Goal: Information Seeking & Learning: Learn about a topic

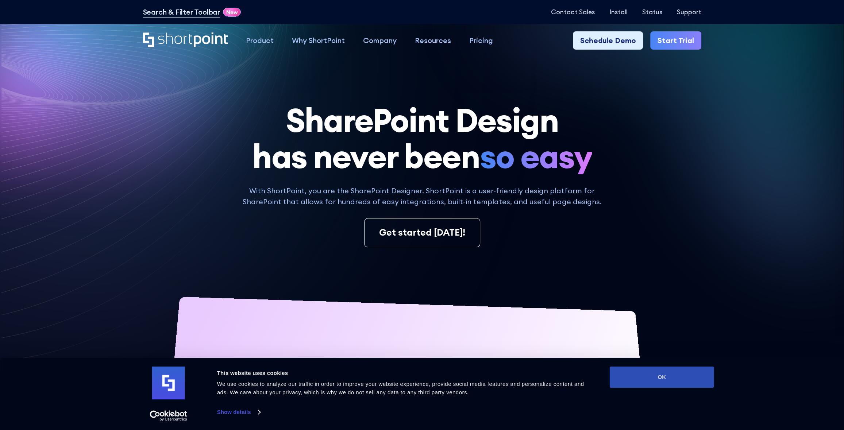
click at [670, 384] on button "OK" at bounding box center [662, 377] width 104 height 21
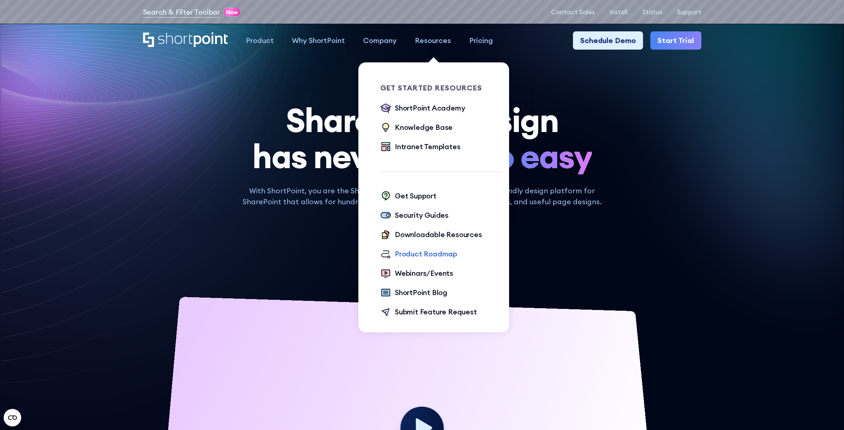
click at [416, 255] on div "Product Roadmap" at bounding box center [426, 254] width 62 height 11
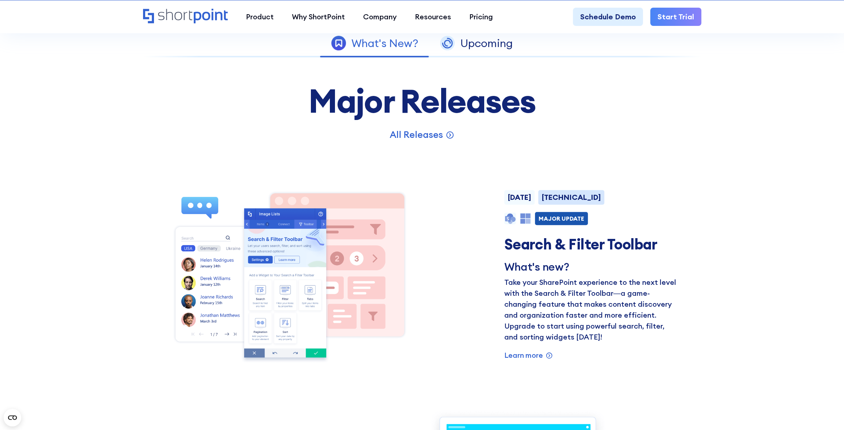
scroll to position [511, 0]
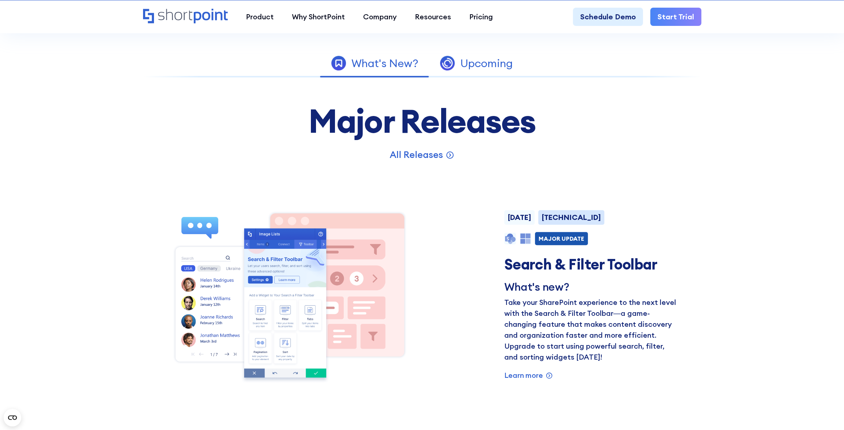
click at [471, 58] on div "Upcoming" at bounding box center [486, 63] width 53 height 11
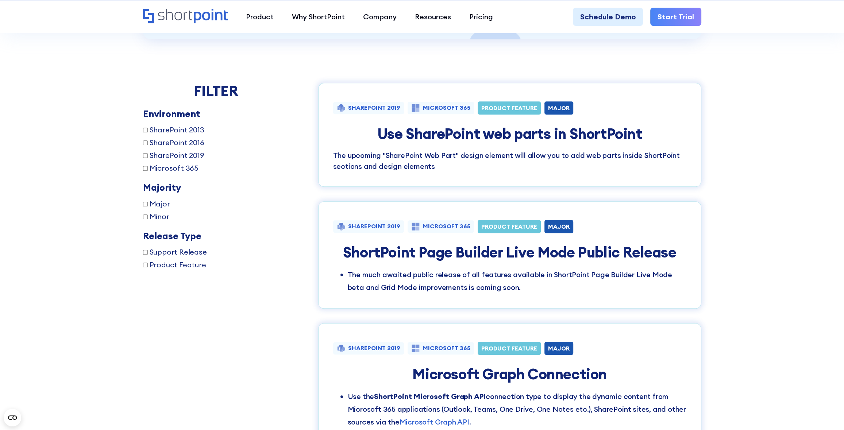
scroll to position [681, 0]
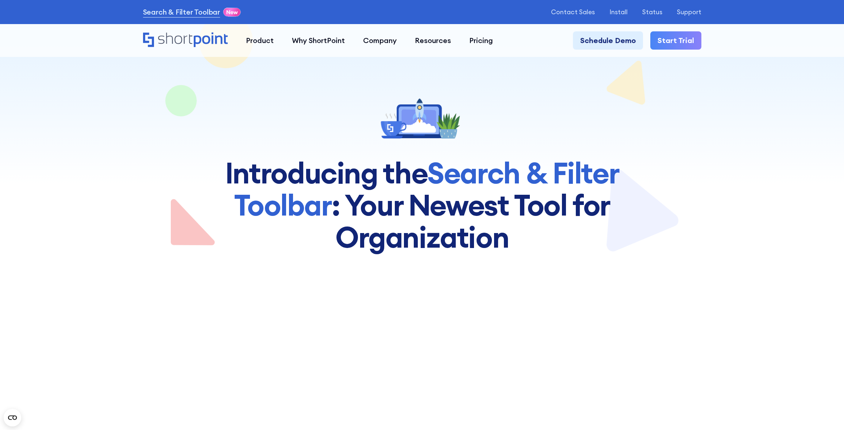
scroll to position [85, 0]
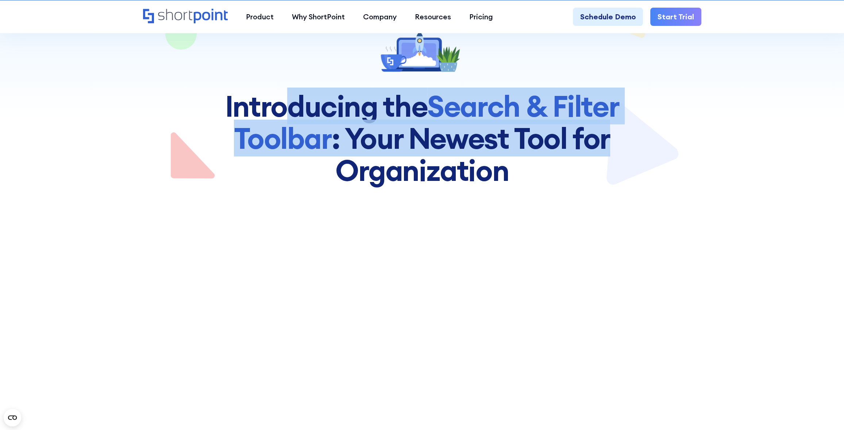
drag, startPoint x: 288, startPoint y: 99, endPoint x: 640, endPoint y: 143, distance: 354.7
click at [640, 143] on h1 "Introducing the Search & Filter Toolbar : Your Newest Too﻿l for Organization" at bounding box center [422, 138] width 438 height 96
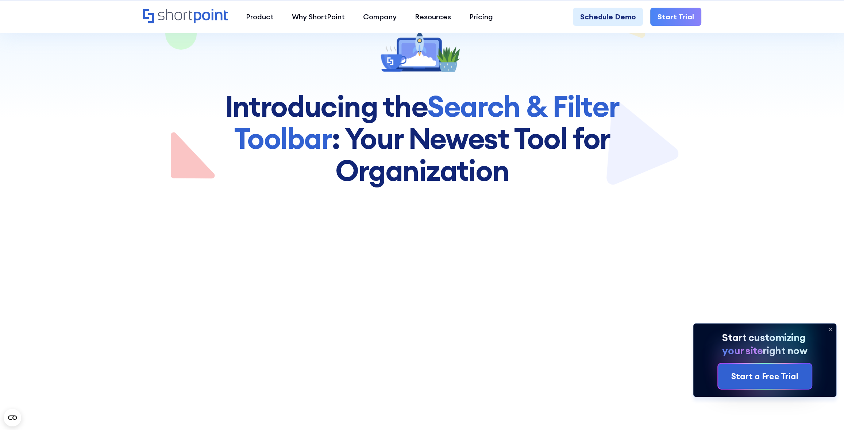
click at [555, 161] on h1 "Introducing the Search & Filter Toolbar : Your Newest Too﻿l for Organization" at bounding box center [422, 138] width 438 height 96
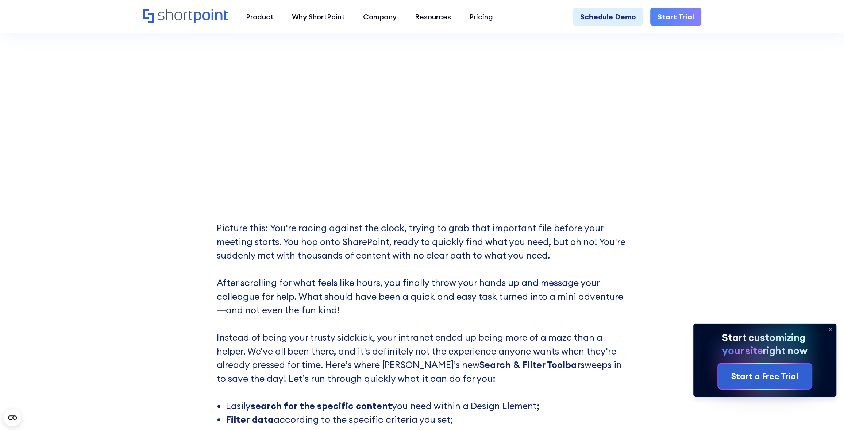
scroll to position [341, 0]
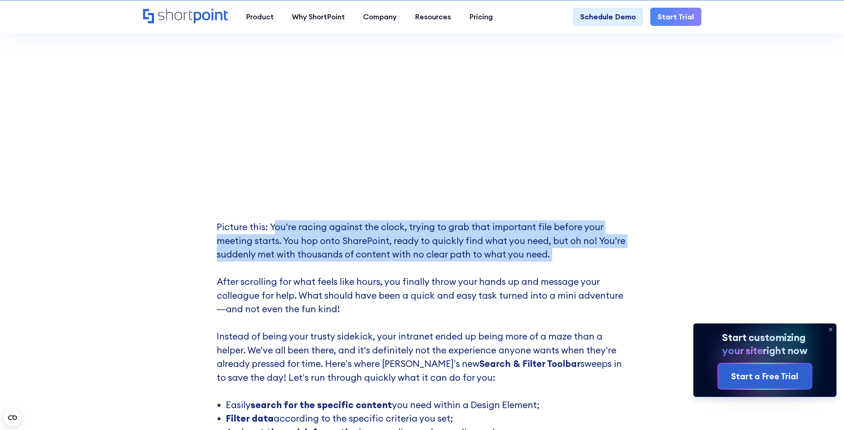
drag, startPoint x: 276, startPoint y: 231, endPoint x: 639, endPoint y: 264, distance: 364.7
drag, startPoint x: 621, startPoint y: 264, endPoint x: 170, endPoint y: 221, distance: 453.2
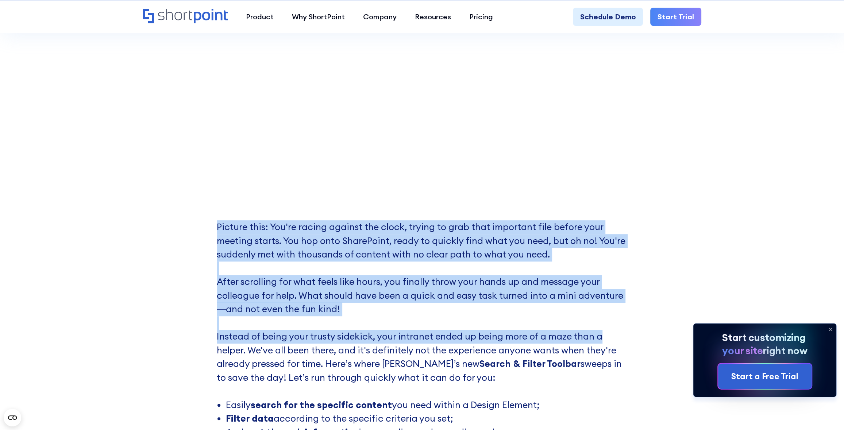
drag, startPoint x: 222, startPoint y: 219, endPoint x: 611, endPoint y: 330, distance: 405.0
click at [611, 330] on p "Picture this: You're racing against the clock, trying to grab that important fi…" at bounding box center [422, 309] width 411 height 178
drag, startPoint x: 594, startPoint y: 333, endPoint x: 259, endPoint y: 223, distance: 352.8
click at [262, 227] on p "Picture this: You're racing against the clock, trying to grab that important fi…" at bounding box center [422, 309] width 411 height 178
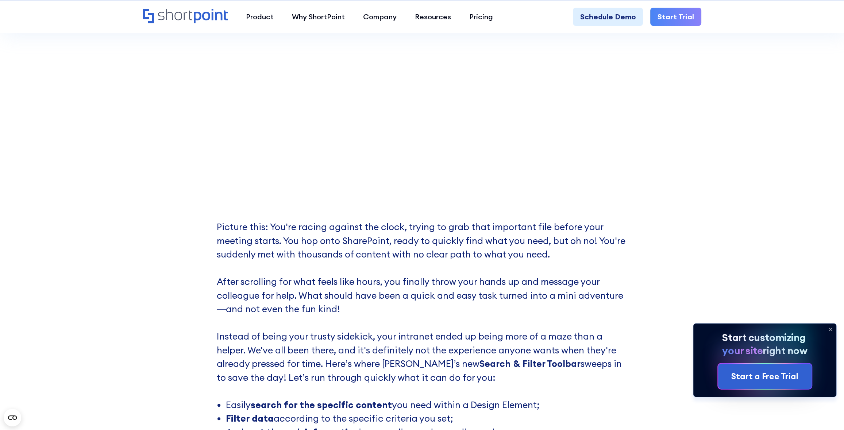
click at [259, 223] on p "Picture this: You're racing against the clock, trying to grab that important fi…" at bounding box center [422, 309] width 411 height 178
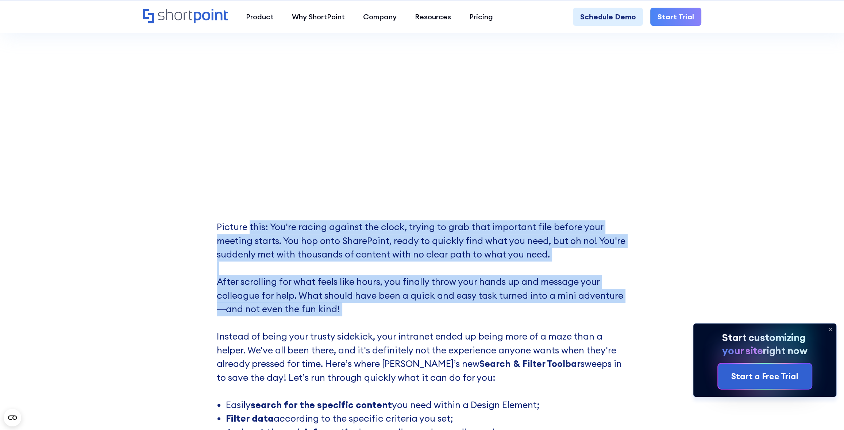
drag, startPoint x: 255, startPoint y: 224, endPoint x: 541, endPoint y: 325, distance: 303.5
click at [541, 325] on p "Picture this: You're racing against the clock, trying to grab that important fi…" at bounding box center [422, 309] width 411 height 178
click at [544, 325] on p "Picture this: You're racing against the clock, trying to grab that important fi…" at bounding box center [422, 309] width 411 height 178
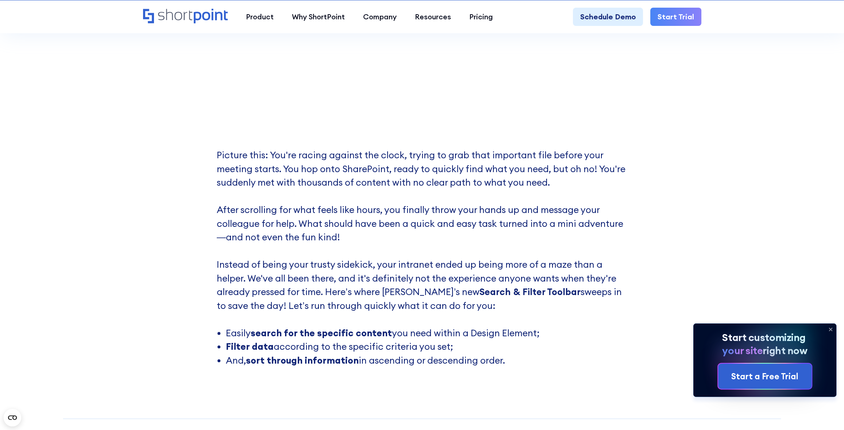
scroll to position [426, 0]
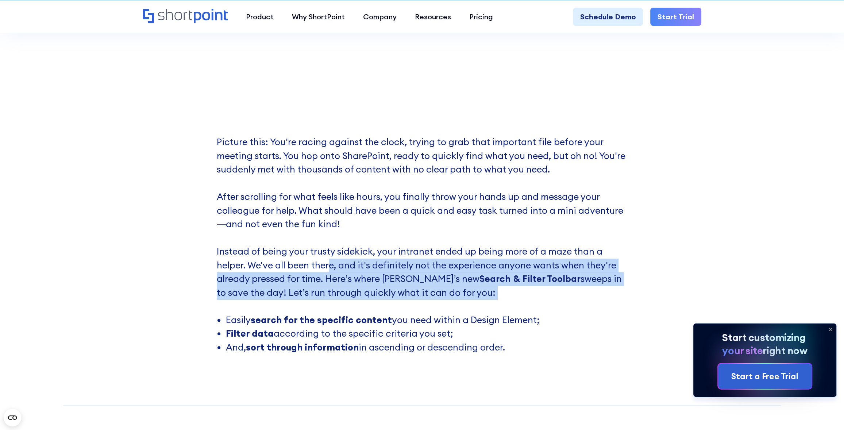
drag, startPoint x: 427, startPoint y: 289, endPoint x: 552, endPoint y: 311, distance: 127.2
click at [552, 311] on p "Picture this: You're racing against the clock, trying to grab that important fi…" at bounding box center [422, 224] width 411 height 178
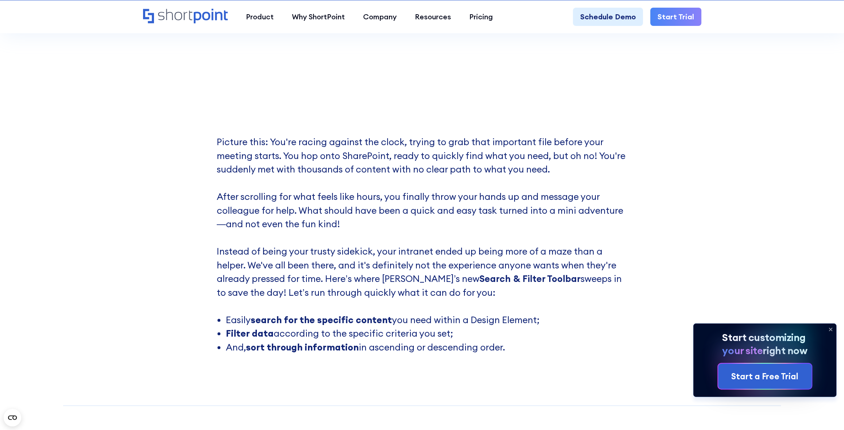
drag, startPoint x: 502, startPoint y: 331, endPoint x: 391, endPoint y: 276, distance: 123.6
click at [398, 283] on div "Picture this: You're racing against the clock, trying to grab that important fi…" at bounding box center [422, 244] width 411 height 219
click at [385, 269] on p "Picture this: You're racing against the clock, trying to grab that important fi…" at bounding box center [422, 224] width 411 height 178
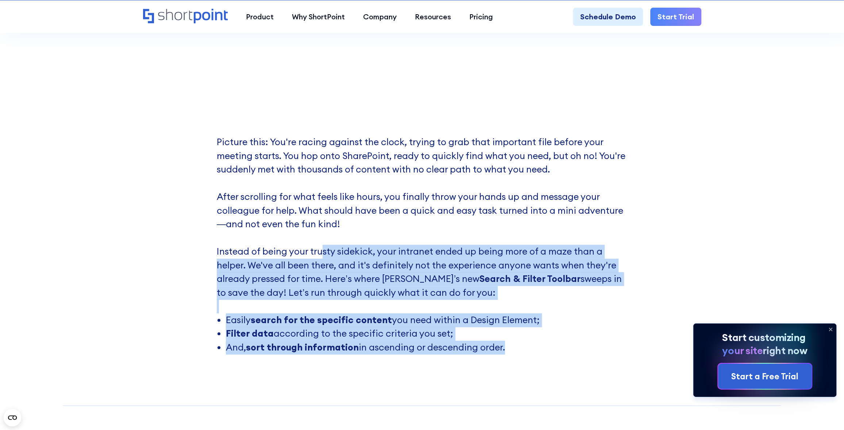
drag, startPoint x: 333, startPoint y: 252, endPoint x: 627, endPoint y: 385, distance: 323.3
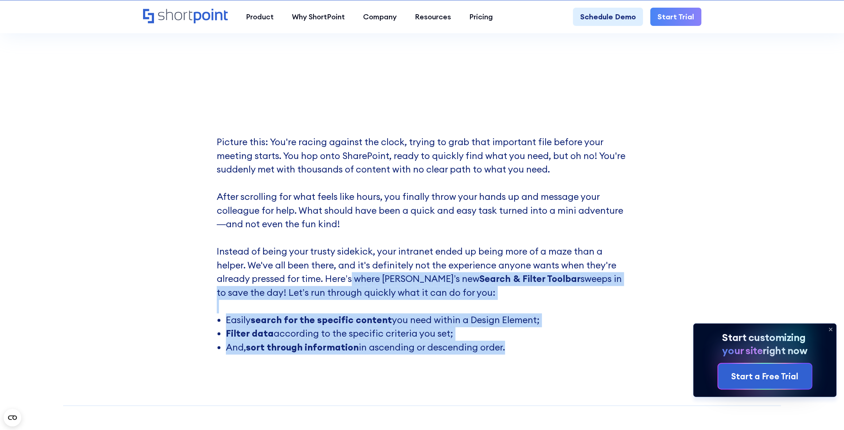
drag, startPoint x: 575, startPoint y: 367, endPoint x: 344, endPoint y: 257, distance: 255.8
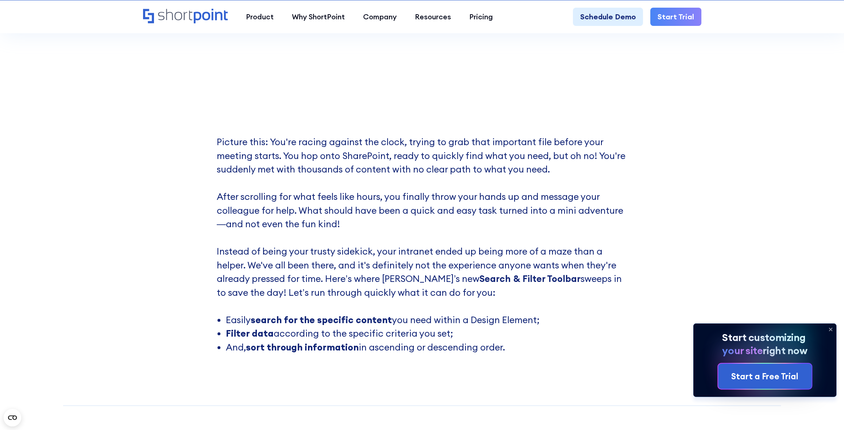
click at [343, 252] on p "Picture this: You're racing against the clock, trying to grab that important fi…" at bounding box center [422, 224] width 411 height 178
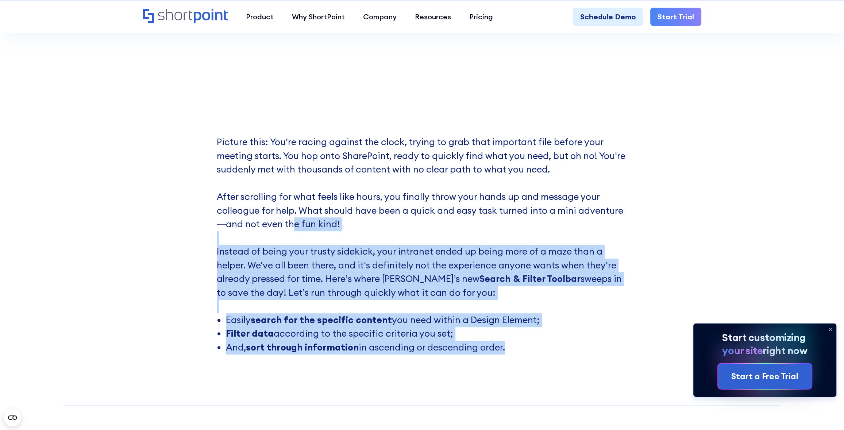
drag, startPoint x: 295, startPoint y: 227, endPoint x: 639, endPoint y: 396, distance: 383.1
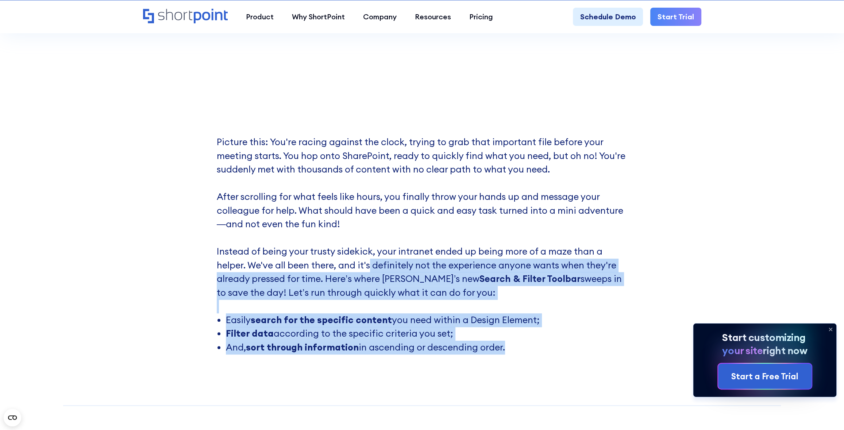
drag, startPoint x: 522, startPoint y: 355, endPoint x: 369, endPoint y: 258, distance: 180.7
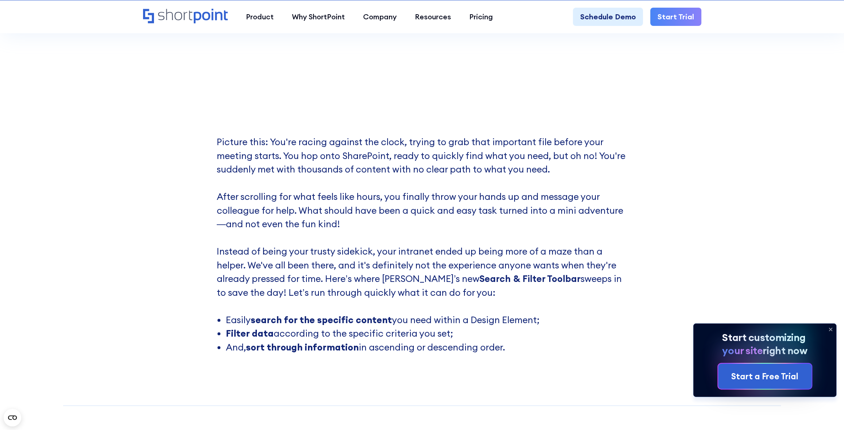
click at [370, 256] on p "Picture this: You're racing against the clock, trying to grab that important fi…" at bounding box center [422, 224] width 411 height 178
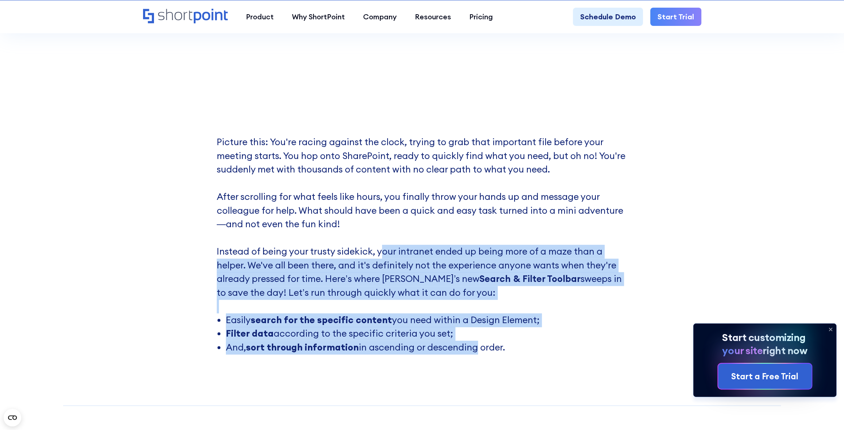
drag, startPoint x: 379, startPoint y: 246, endPoint x: 471, endPoint y: 350, distance: 139.1
click at [471, 350] on div "Picture this: You're racing against the clock, trying to grab that important fi…" at bounding box center [422, 244] width 411 height 219
click at [474, 352] on li "And, sort through information in ascending or descending order." at bounding box center [427, 348] width 402 height 14
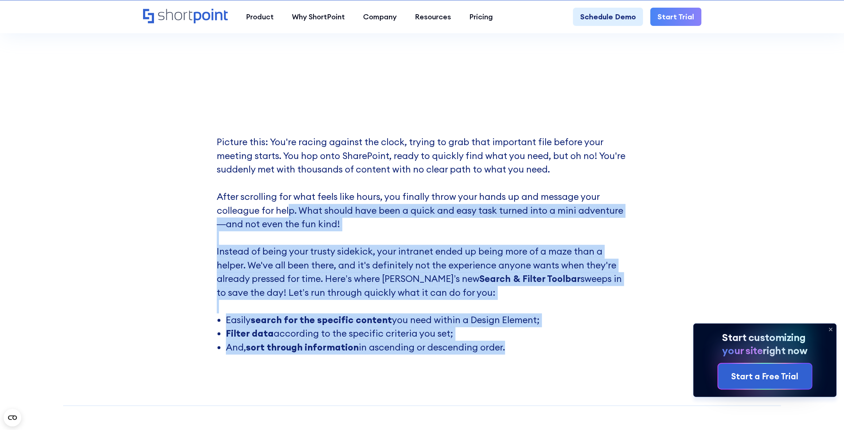
drag, startPoint x: 505, startPoint y: 366, endPoint x: 270, endPoint y: 187, distance: 295.5
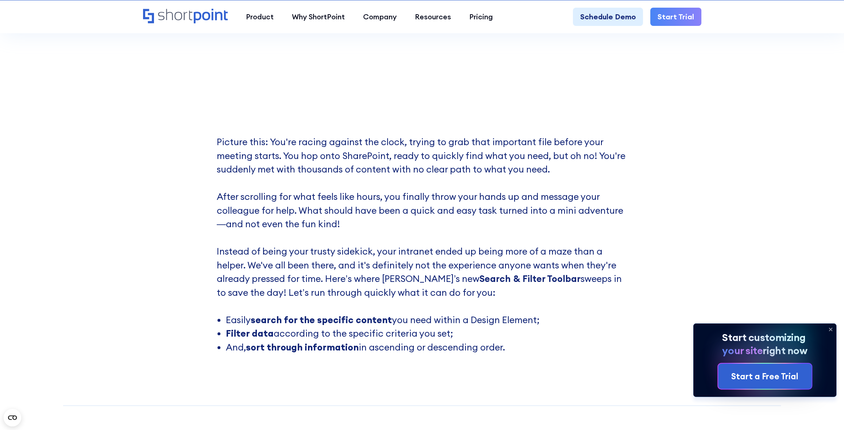
click at [270, 187] on p "Picture this: You're racing against the clock, trying to grab that important fi…" at bounding box center [422, 224] width 411 height 178
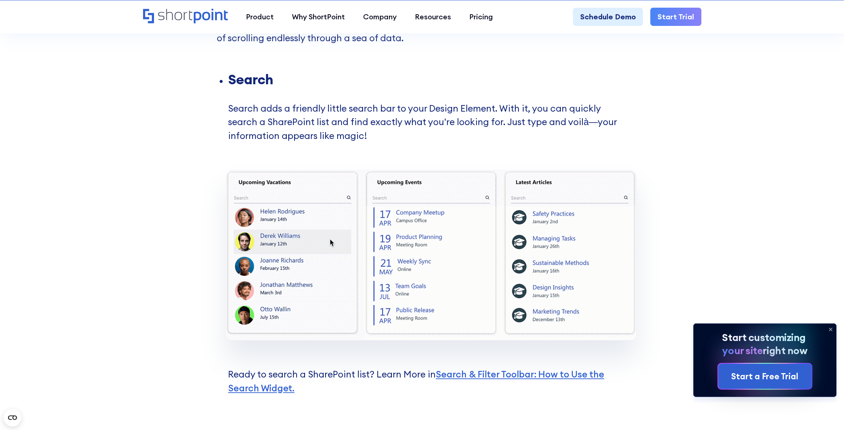
scroll to position [1107, 0]
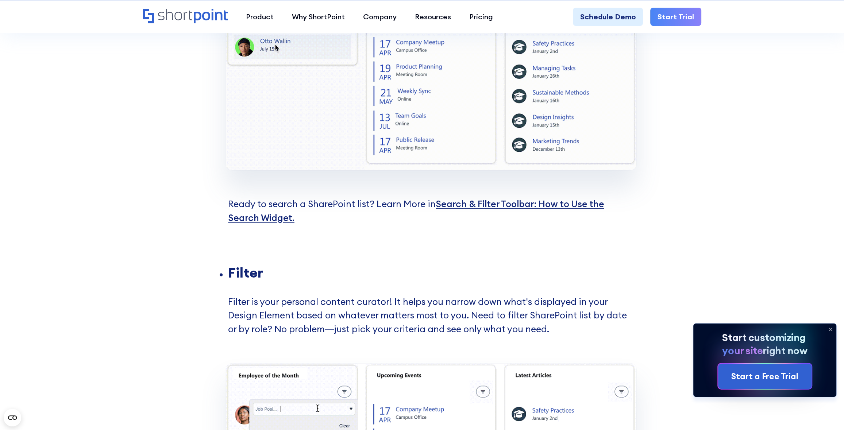
click at [488, 204] on link "Search & Filter Toolbar: How to Use the Search Widget. ‍" at bounding box center [416, 211] width 376 height 26
